Goal: Task Accomplishment & Management: Manage account settings

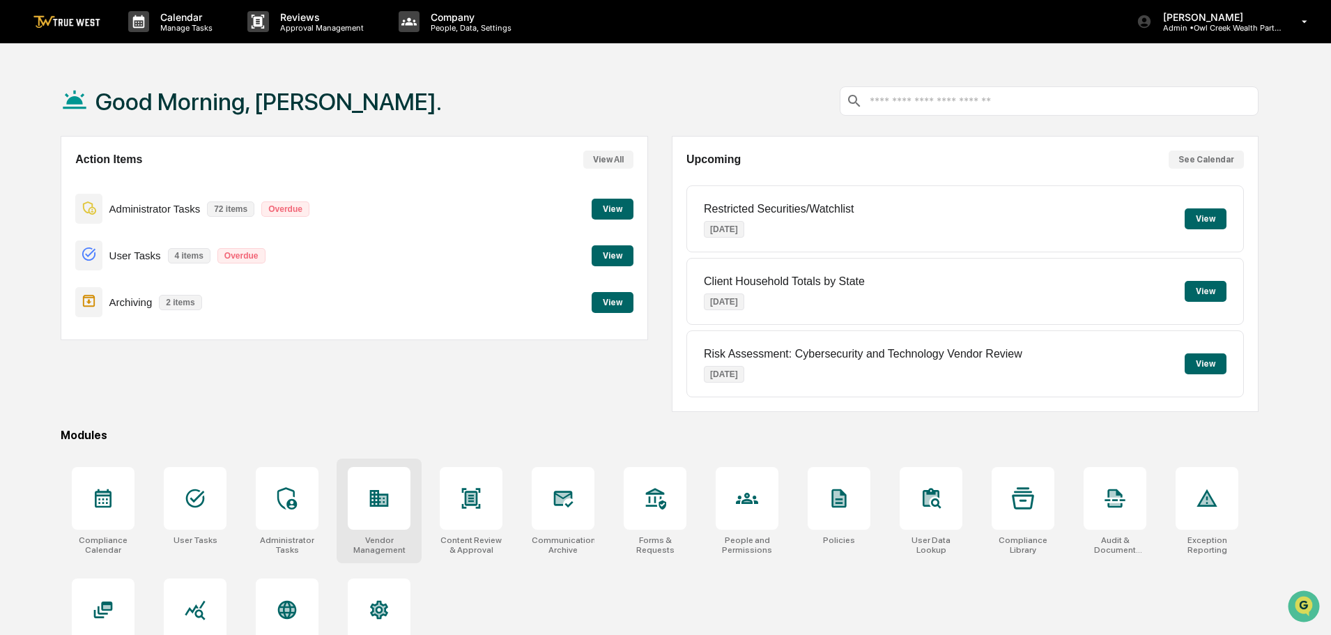
click at [382, 510] on div at bounding box center [379, 498] width 22 height 22
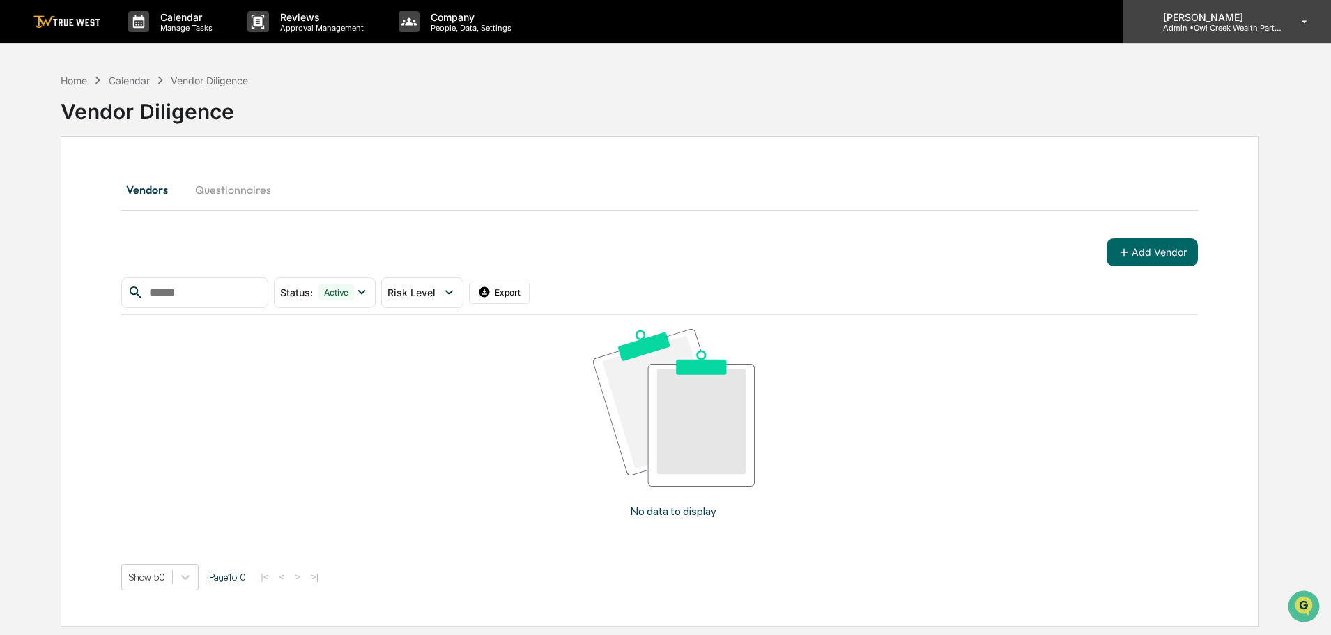
click at [1208, 24] on p "Admin • Owl Creek Wealth Partners" at bounding box center [1217, 28] width 130 height 10
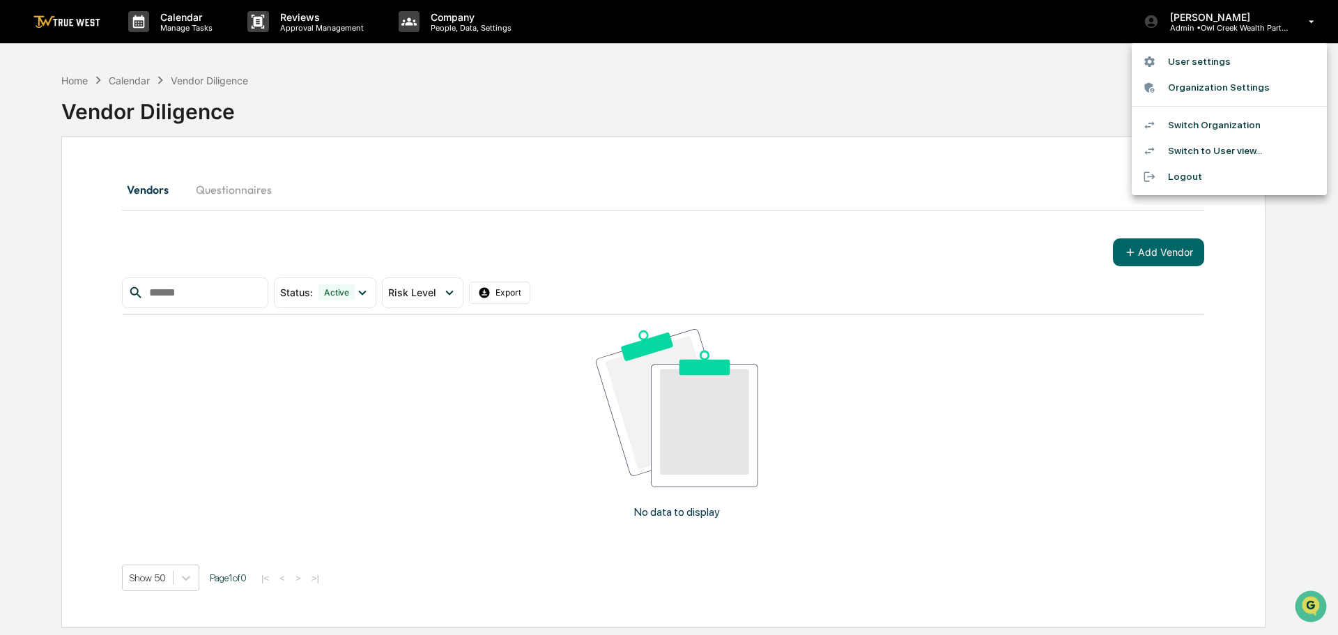
click at [1209, 125] on li "Switch Organization" at bounding box center [1229, 125] width 195 height 26
